Goal: Task Accomplishment & Management: Complete application form

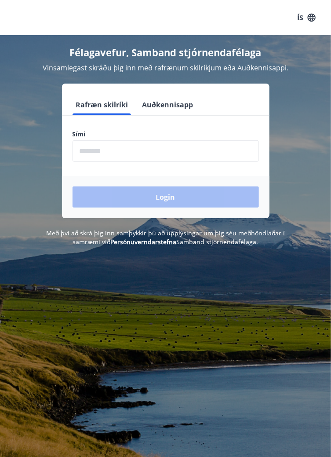
click at [119, 149] on input "phone" at bounding box center [166, 151] width 186 height 22
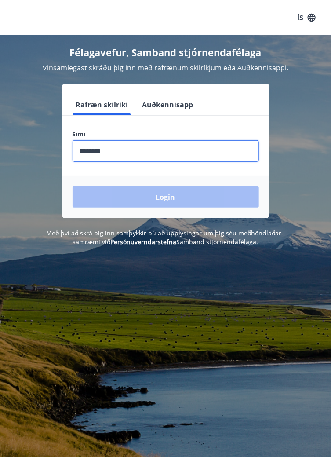
click at [155, 154] on input "phone" at bounding box center [166, 151] width 186 height 22
type input "*"
click at [107, 154] on input "phone" at bounding box center [166, 151] width 186 height 22
type input "********"
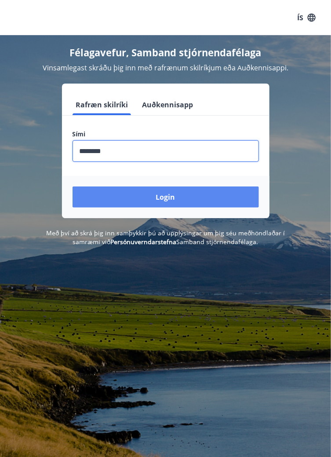
click at [171, 198] on button "Login" at bounding box center [166, 196] width 186 height 21
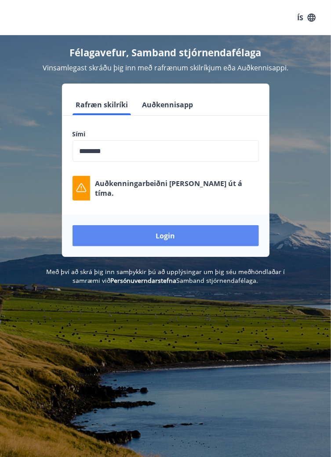
click at [174, 231] on button "Login" at bounding box center [166, 235] width 186 height 21
